Goal: Information Seeking & Learning: Learn about a topic

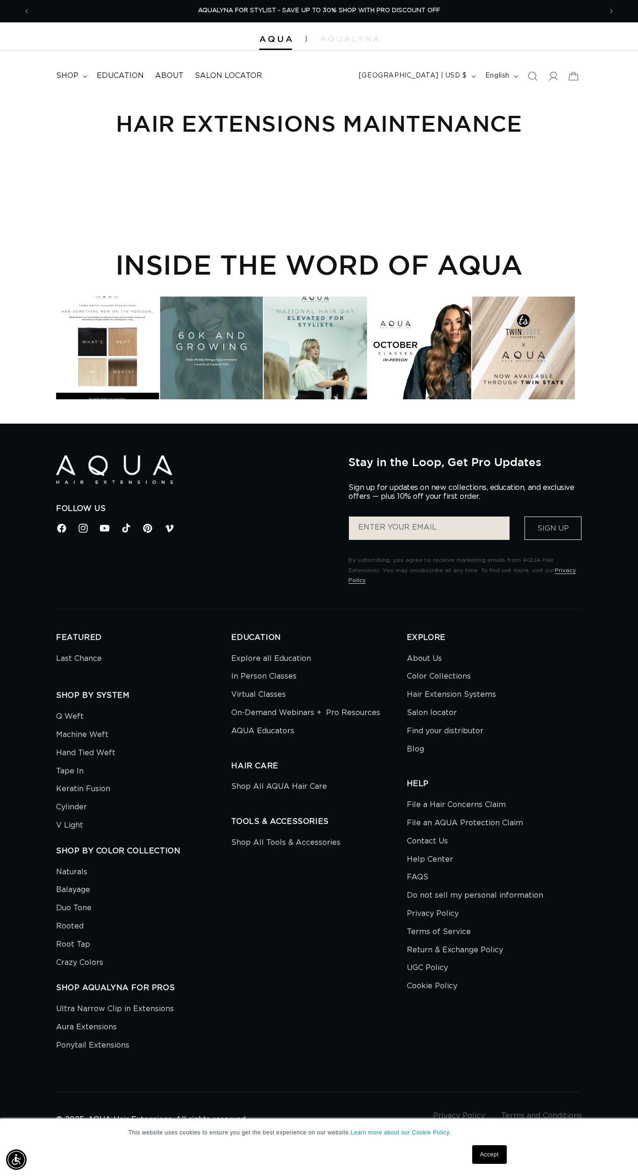
scroll to position [0, 1143]
